Goal: Information Seeking & Learning: Learn about a topic

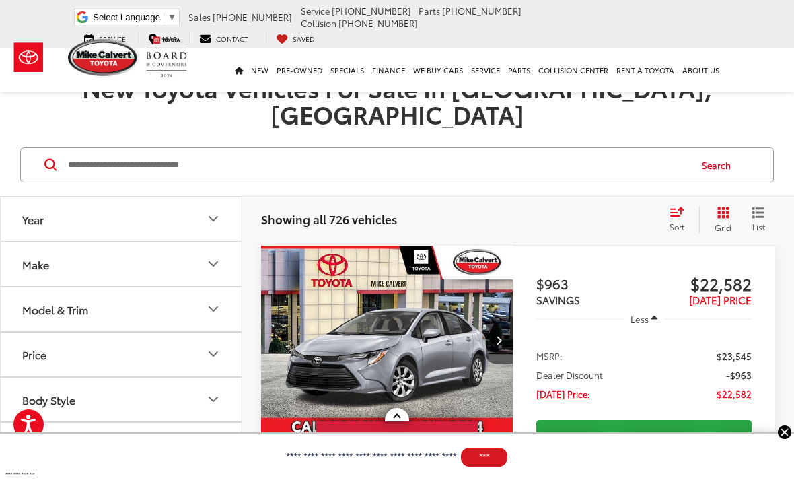
click at [216, 301] on icon "Model & Trim" at bounding box center [213, 309] width 16 height 16
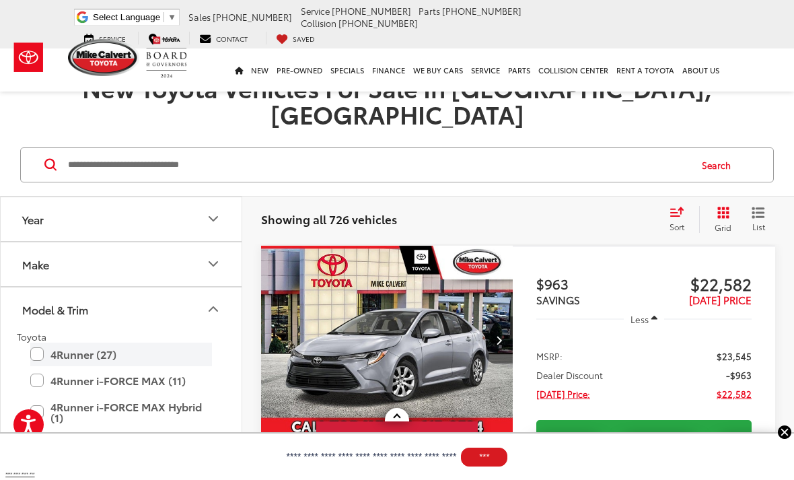
click at [40, 342] on label "4Runner (27)" at bounding box center [121, 354] width 182 height 24
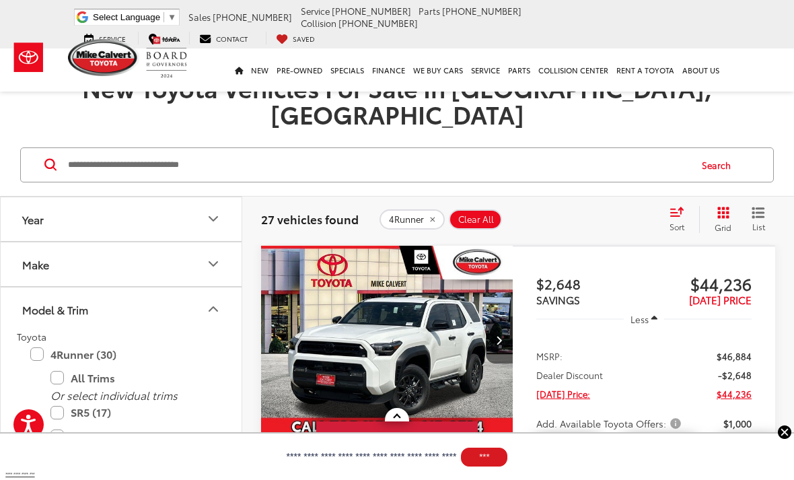
click at [764, 221] on span "List" at bounding box center [758, 226] width 13 height 11
click at [674, 221] on span "Sort" at bounding box center [677, 226] width 15 height 11
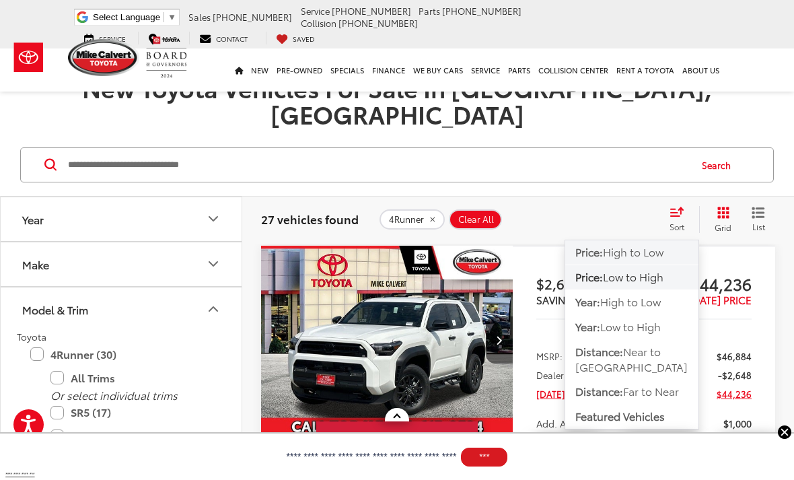
click at [620, 244] on span "High to Low" at bounding box center [633, 251] width 61 height 15
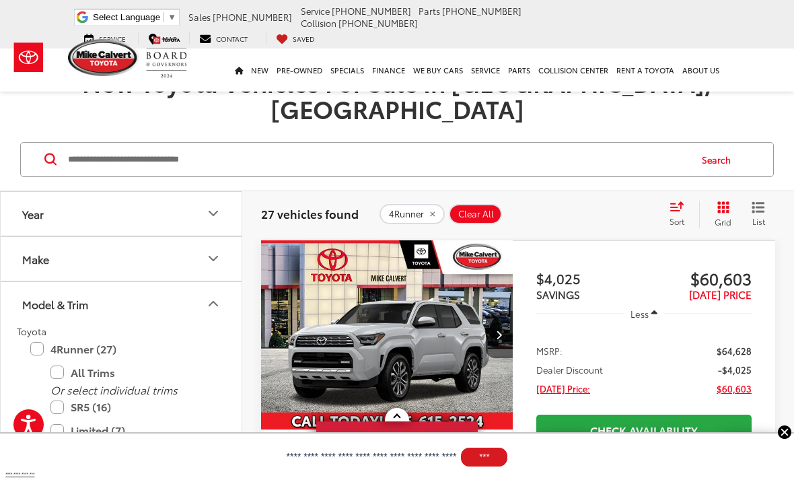
scroll to position [207, 0]
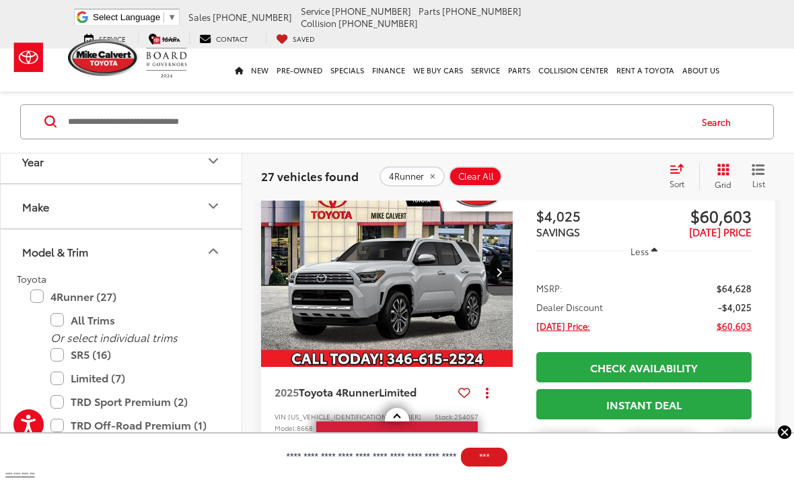
click at [335, 262] on img "2025 Toyota 4Runner Limited 0" at bounding box center [387, 273] width 254 height 190
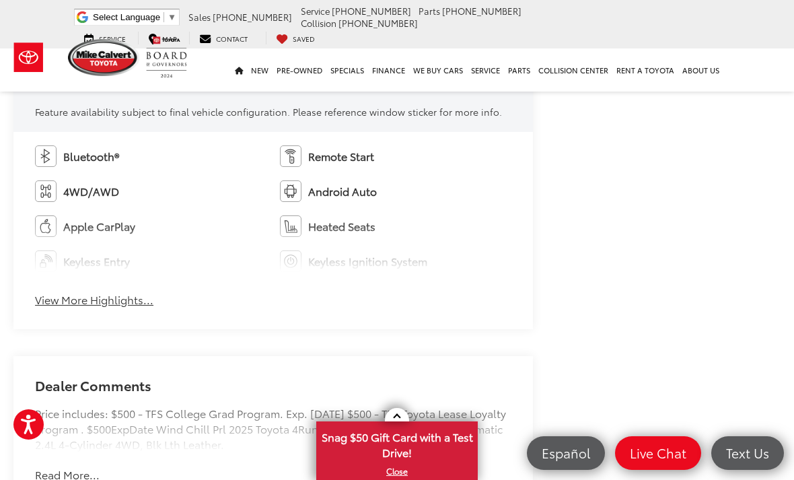
scroll to position [782, 0]
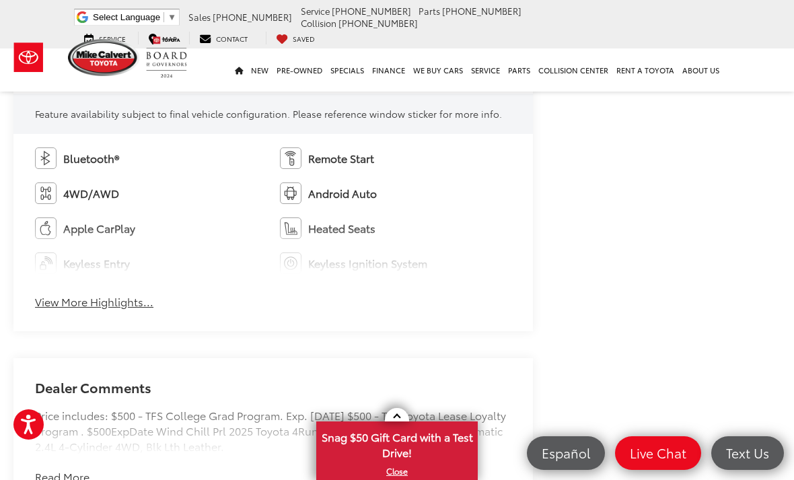
click at [69, 308] on button "View More Highlights..." at bounding box center [94, 301] width 118 height 15
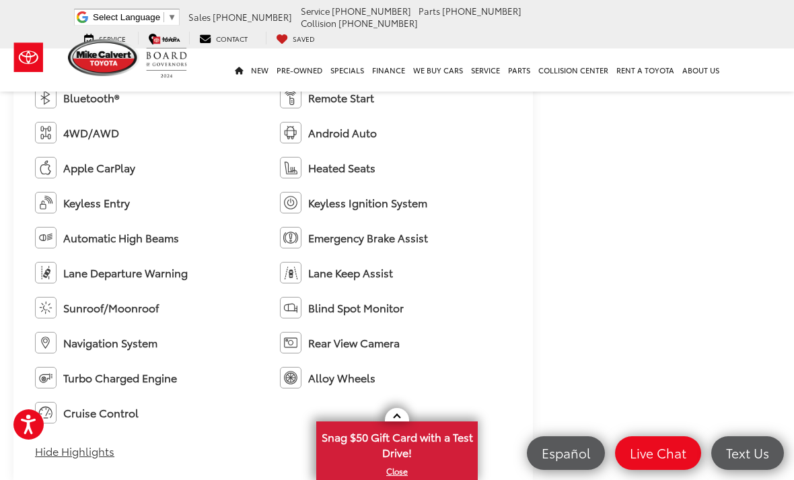
scroll to position [840, 0]
